Goal: Information Seeking & Learning: Find specific page/section

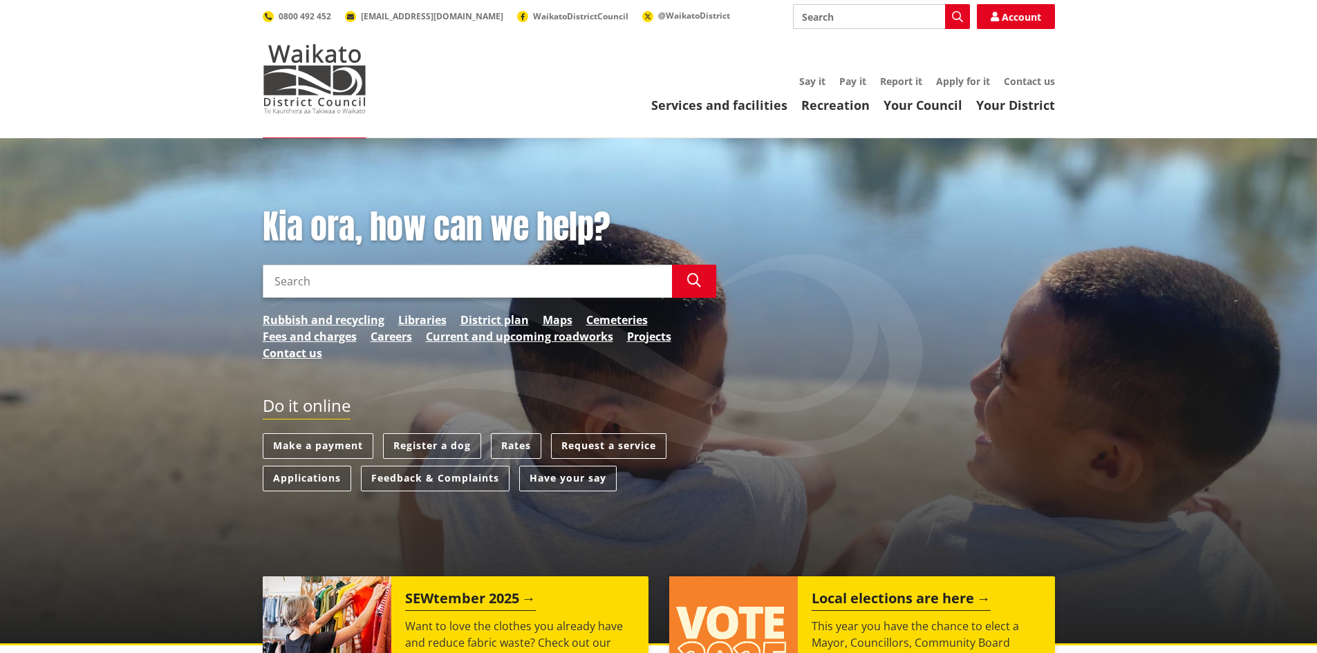
click at [852, 18] on input "Search" at bounding box center [881, 16] width 177 height 25
type input "council profile"
click at [959, 17] on icon "button" at bounding box center [957, 16] width 11 height 11
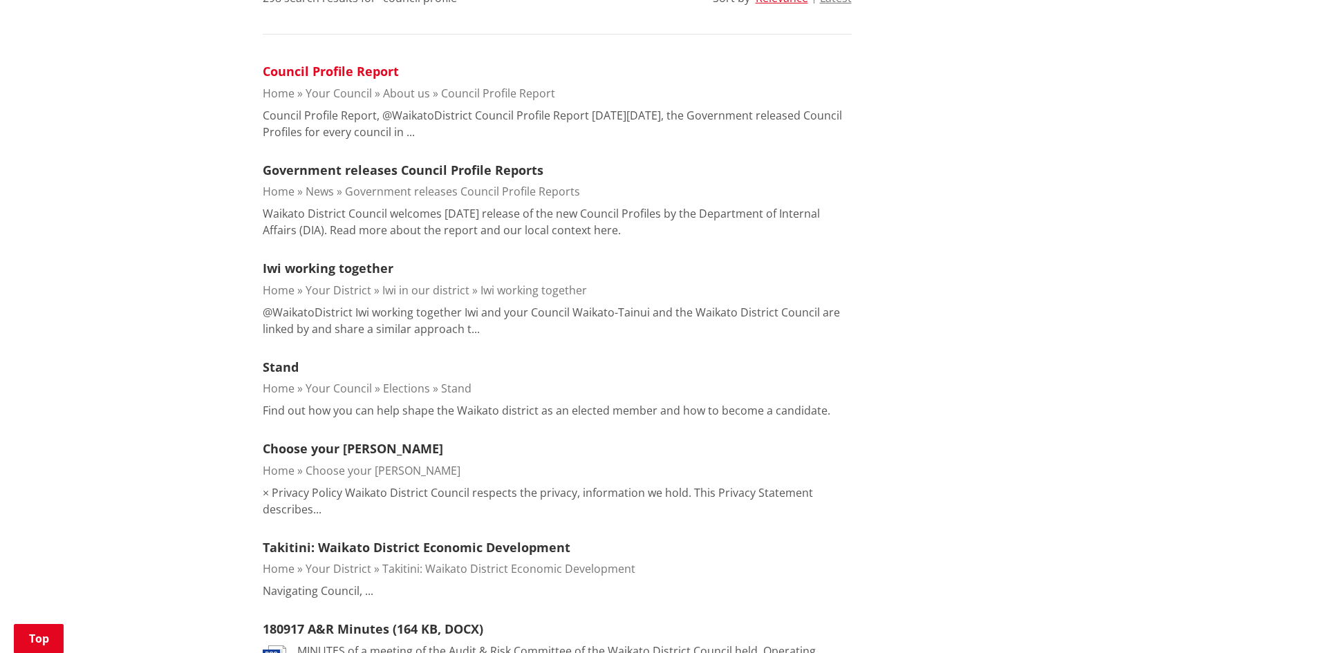
scroll to position [398, 0]
click at [359, 71] on link "Council Profile Report" at bounding box center [331, 70] width 136 height 17
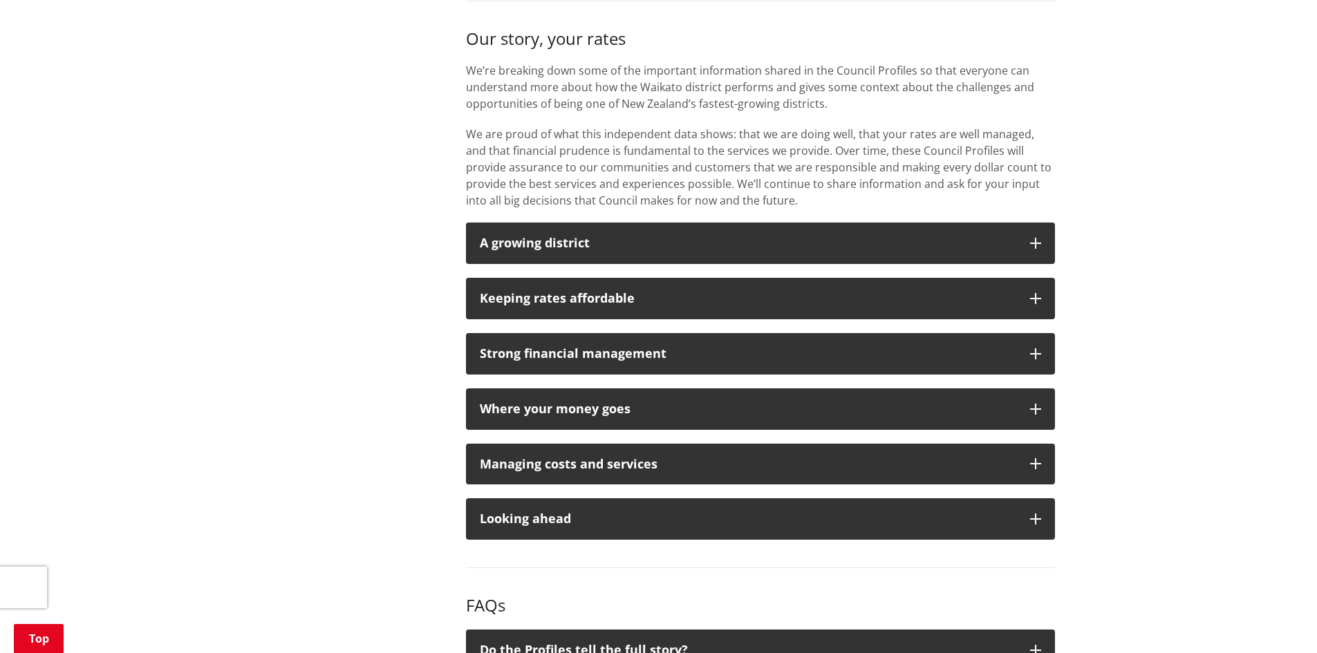
scroll to position [933, 0]
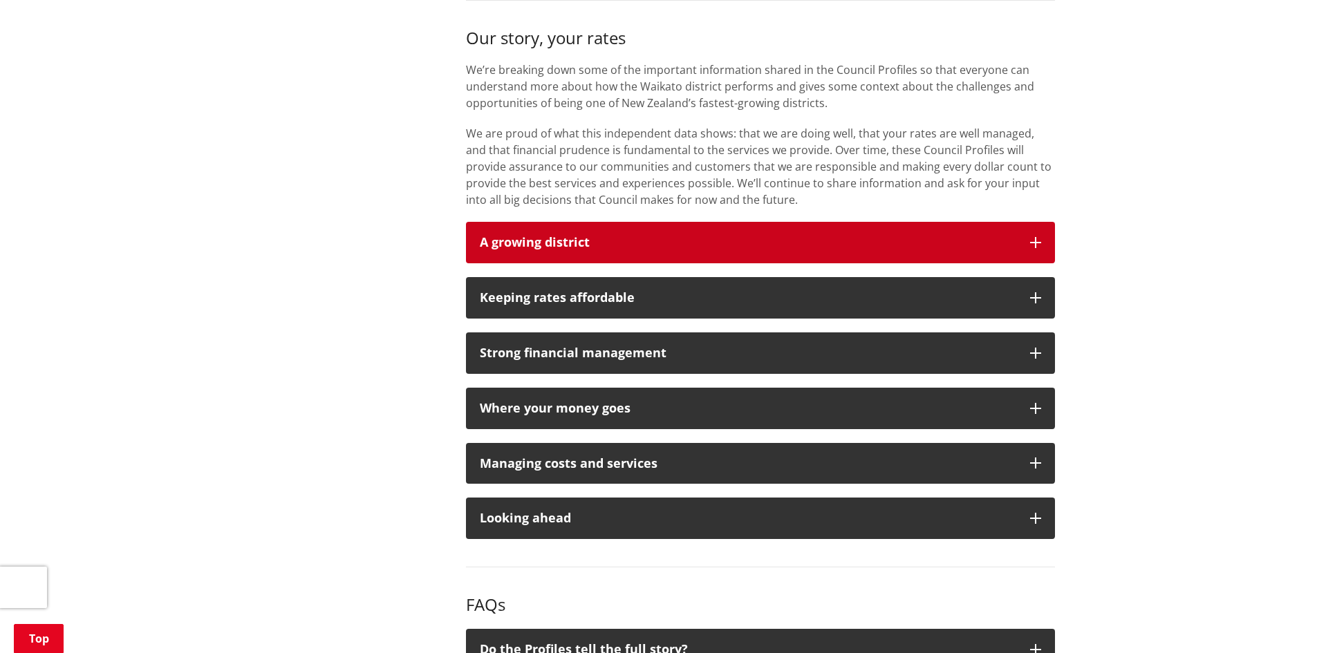
click at [831, 222] on button "A growing district" at bounding box center [760, 242] width 589 height 41
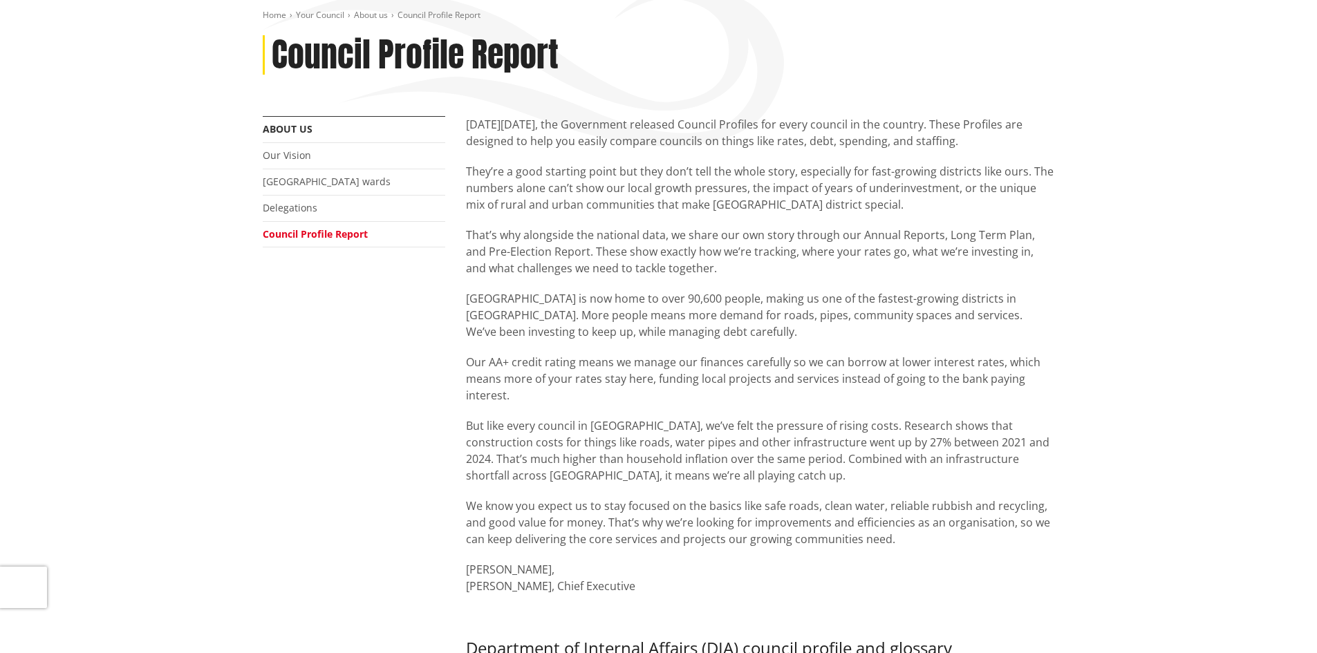
scroll to position [67, 0]
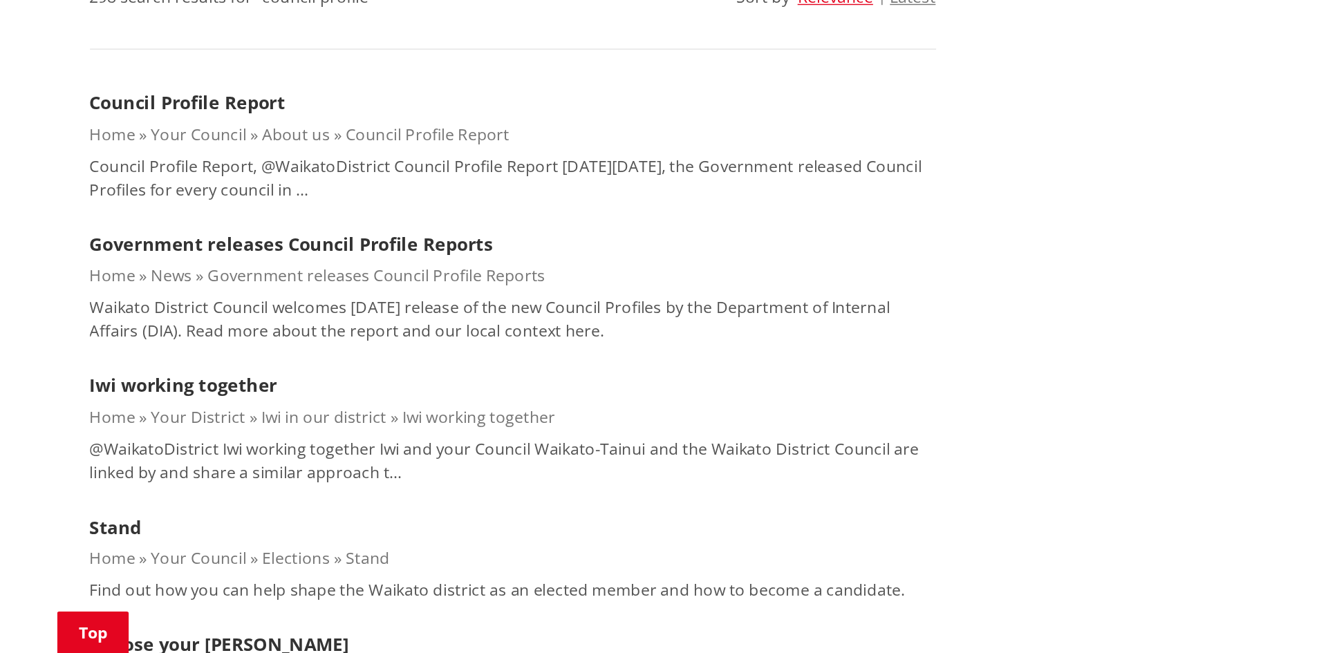
scroll to position [397, 0]
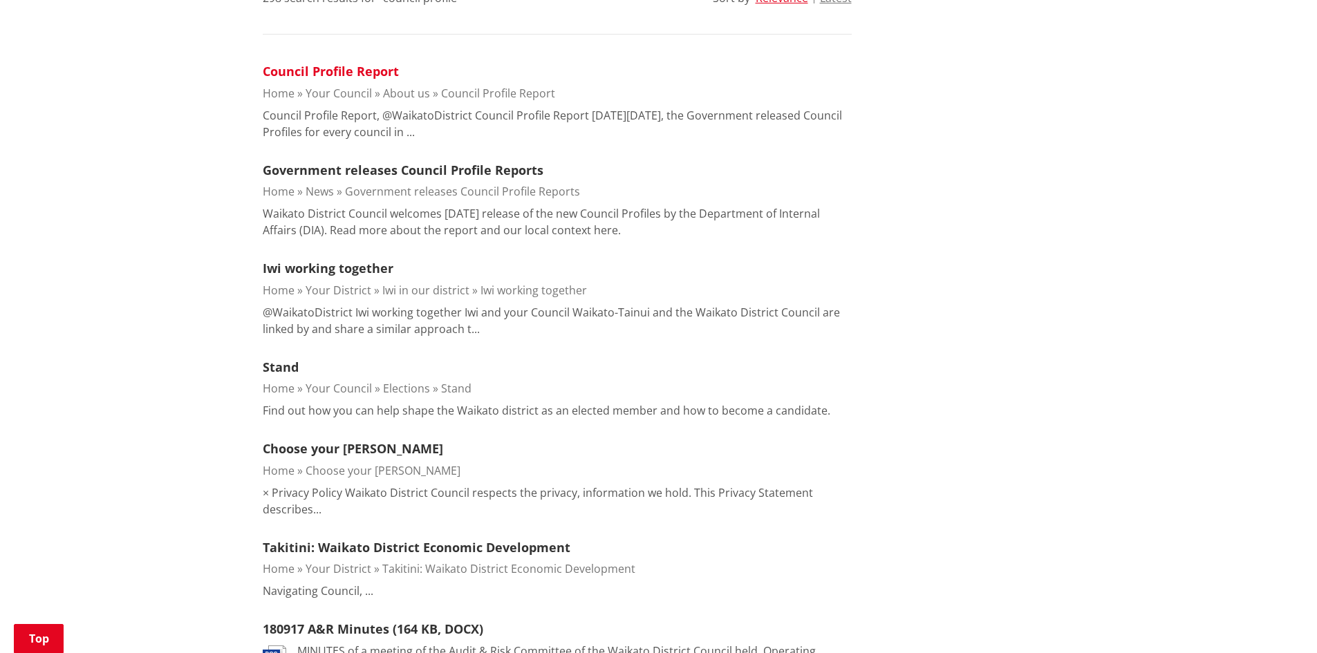
click at [361, 76] on link "Council Profile Report" at bounding box center [331, 71] width 136 height 17
